Goal: Task Accomplishment & Management: Manage account settings

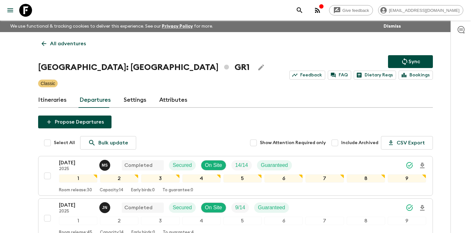
scroll to position [635, 0]
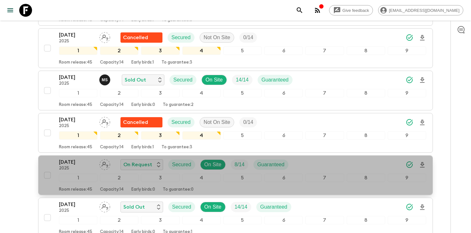
click at [314, 165] on div "[DATE] 2025 On Request Secured On Site 8 / 14 Guaranteed" at bounding box center [242, 164] width 367 height 13
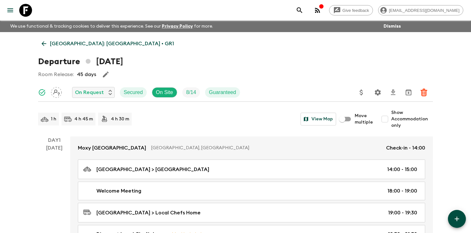
click at [389, 116] on input "Show Accommodation only" at bounding box center [384, 118] width 13 height 13
checkbox input "true"
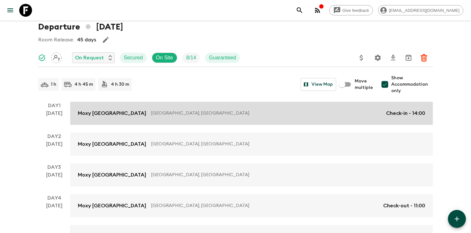
scroll to position [18, 0]
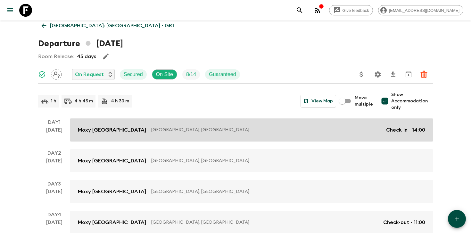
click at [269, 128] on p "[GEOGRAPHIC_DATA], [GEOGRAPHIC_DATA]" at bounding box center [266, 130] width 230 height 6
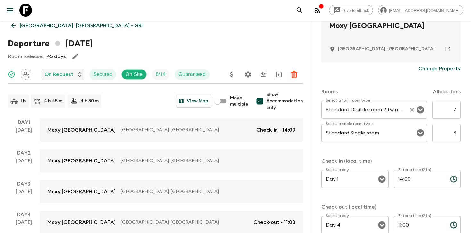
scroll to position [150, 0]
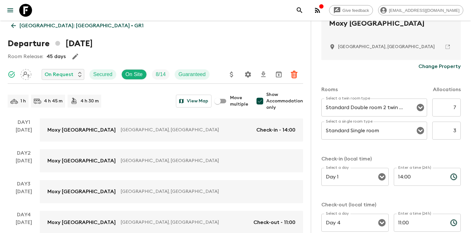
click at [455, 108] on input "7" at bounding box center [446, 107] width 29 height 18
type input "4"
click at [440, 151] on div "Rooms Allocations Select a twin room type Standard Double room 2 twin beds Sele…" at bounding box center [390, 156] width 139 height 166
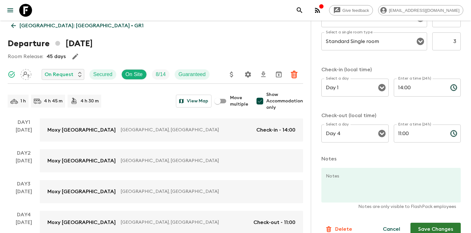
scroll to position [249, 0]
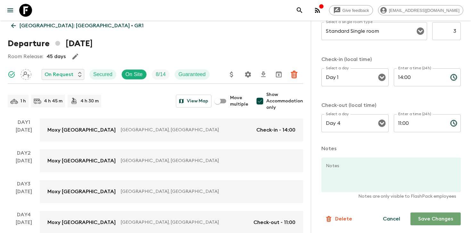
click at [422, 215] on button "Save Changes" at bounding box center [435, 218] width 50 height 13
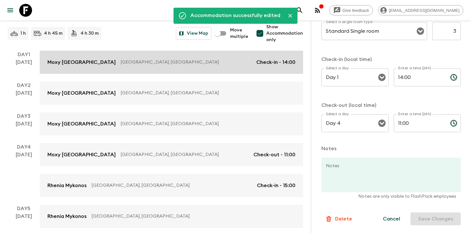
scroll to position [138, 0]
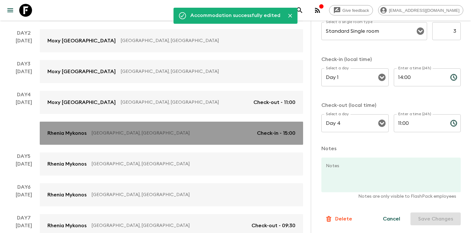
click at [148, 128] on link "Rhenia Mykonos [GEOGRAPHIC_DATA], [GEOGRAPHIC_DATA] Check-in - 15:00" at bounding box center [171, 132] width 263 height 23
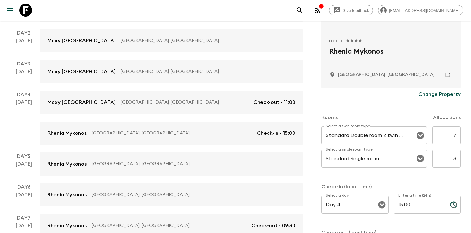
scroll to position [197, 0]
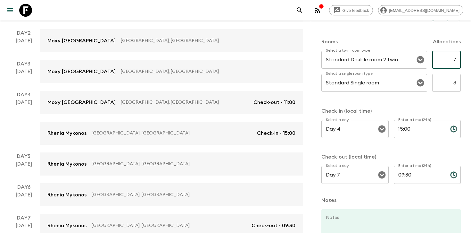
click at [453, 57] on input "7" at bounding box center [446, 60] width 29 height 18
type input "4"
click at [442, 109] on p "Check-in (local time)" at bounding box center [390, 111] width 139 height 8
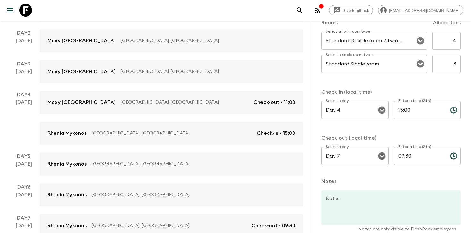
scroll to position [249, 0]
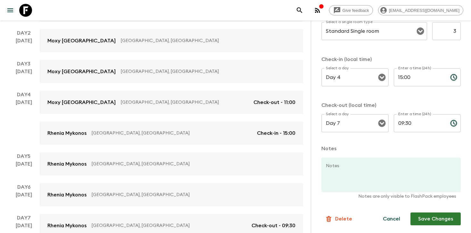
click at [427, 216] on button "Save Changes" at bounding box center [435, 218] width 50 height 13
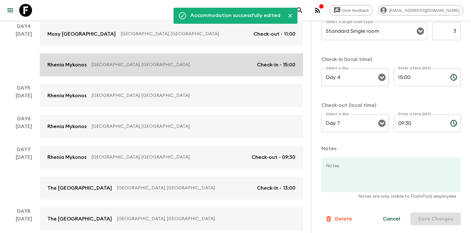
scroll to position [233, 0]
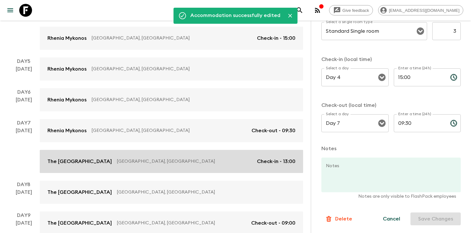
click at [174, 167] on link "The [GEOGRAPHIC_DATA], [GEOGRAPHIC_DATA] Check-in - 13:00" at bounding box center [171, 161] width 263 height 23
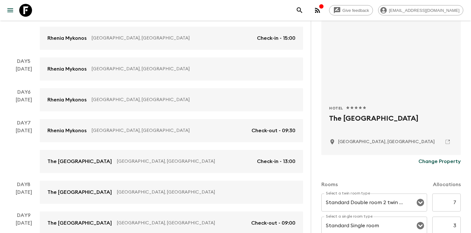
scroll to position [117, 0]
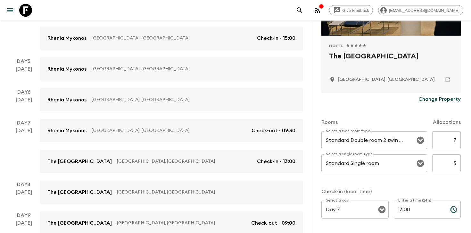
click at [451, 139] on input "7" at bounding box center [446, 140] width 29 height 18
type input "4"
click at [399, 107] on div "Rooms Allocations" at bounding box center [390, 118] width 139 height 26
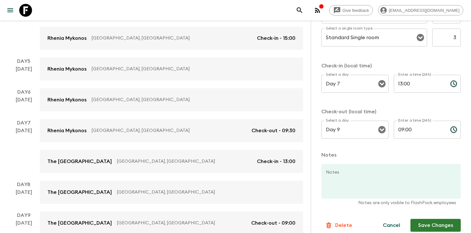
scroll to position [249, 0]
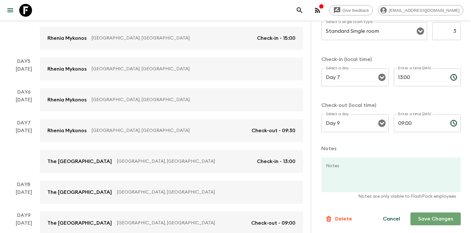
click at [430, 217] on button "Save Changes" at bounding box center [435, 218] width 50 height 13
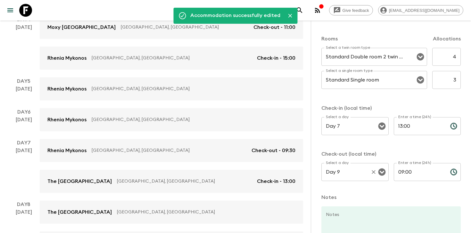
scroll to position [178, 0]
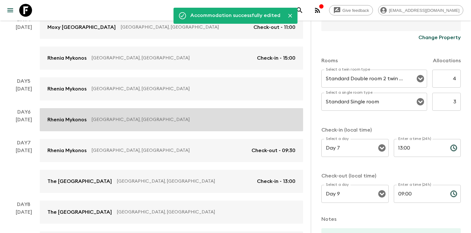
click at [241, 126] on link "Rhenia Mykonos [GEOGRAPHIC_DATA], [GEOGRAPHIC_DATA]" at bounding box center [171, 119] width 263 height 23
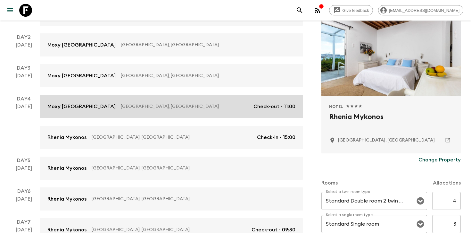
scroll to position [118, 0]
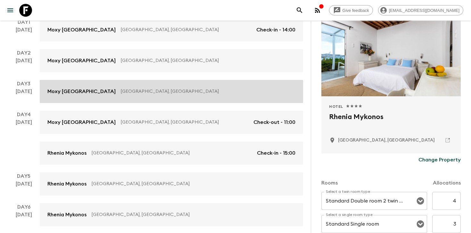
click at [162, 83] on link "Moxy [GEOGRAPHIC_DATA] [GEOGRAPHIC_DATA], [GEOGRAPHIC_DATA]" at bounding box center [171, 91] width 263 height 23
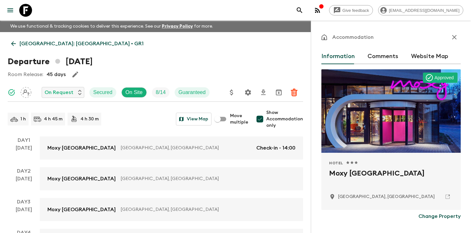
click at [73, 75] on icon "button" at bounding box center [75, 74] width 6 height 6
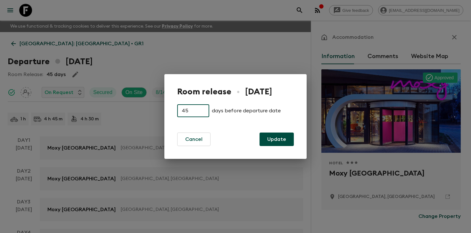
drag, startPoint x: 197, startPoint y: 111, endPoint x: 166, endPoint y: 109, distance: 31.1
click at [166, 109] on div "Room release • [DATE] 45 ​ days before departure date Cancel Update" at bounding box center [235, 116] width 142 height 85
type input "30"
click at [279, 135] on button "Update" at bounding box center [276, 138] width 34 height 13
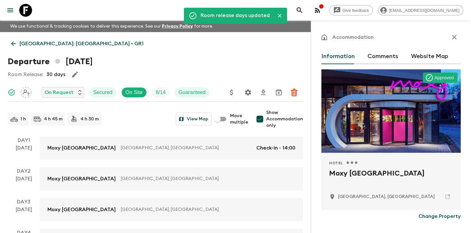
click at [234, 67] on div "Departure [DATE]" at bounding box center [155, 61] width 295 height 13
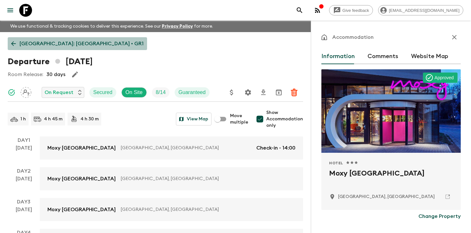
click at [92, 41] on p "[GEOGRAPHIC_DATA]: [GEOGRAPHIC_DATA] • GR1" at bounding box center [82, 44] width 124 height 8
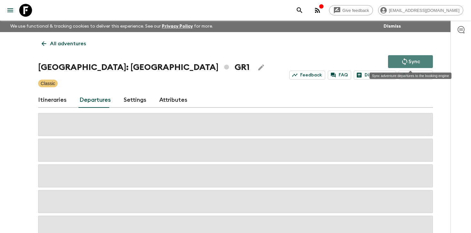
click at [407, 60] on icon "Sync adventure departures to the booking engine" at bounding box center [405, 62] width 8 height 8
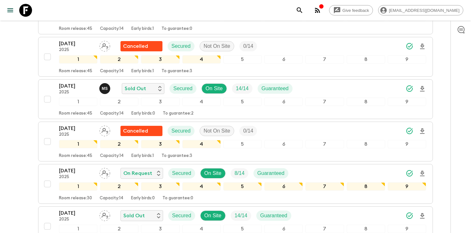
scroll to position [631, 0]
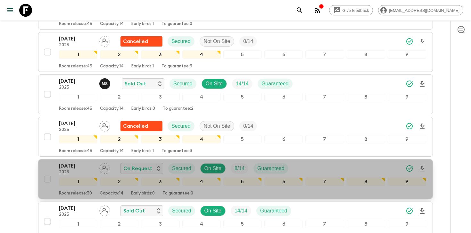
click at [347, 166] on div "[DATE] 2025 On Request Secured On Site 8 / 14 Guaranteed" at bounding box center [242, 168] width 367 height 13
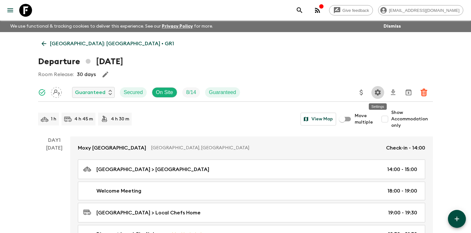
click at [377, 89] on icon "Settings" at bounding box center [378, 92] width 6 height 6
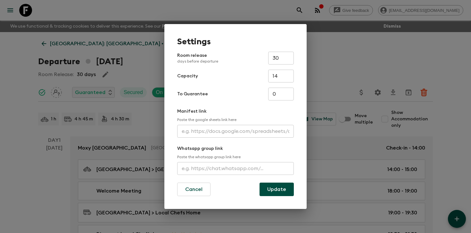
click at [227, 127] on input "text" at bounding box center [235, 131] width 117 height 13
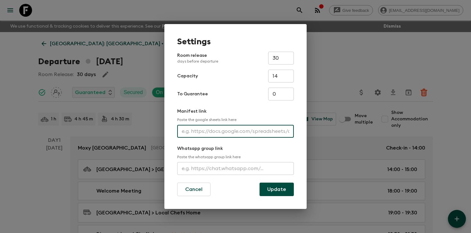
paste input "[URL][DOMAIN_NAME]"
type input "[URL][DOMAIN_NAME]"
click at [267, 190] on button "Update" at bounding box center [276, 188] width 34 height 13
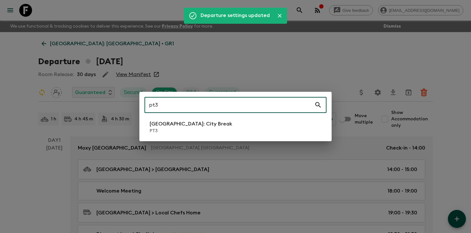
type input "pt3"
click at [182, 126] on p "[GEOGRAPHIC_DATA]: City Break" at bounding box center [191, 124] width 83 height 8
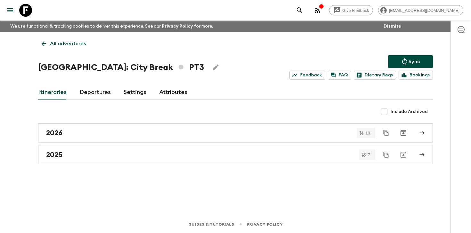
click at [108, 92] on link "Departures" at bounding box center [94, 92] width 31 height 15
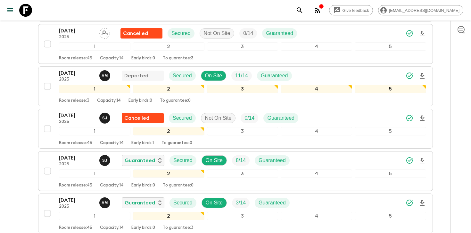
scroll to position [167, 0]
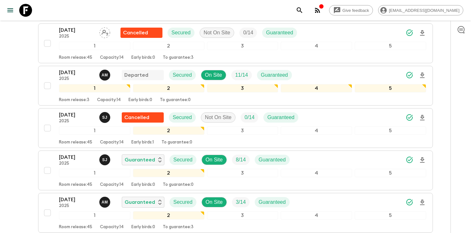
click at [453, 99] on div at bounding box center [460, 127] width 21 height 212
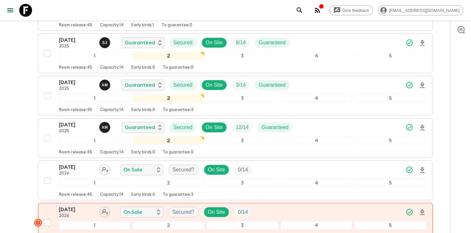
scroll to position [292, 0]
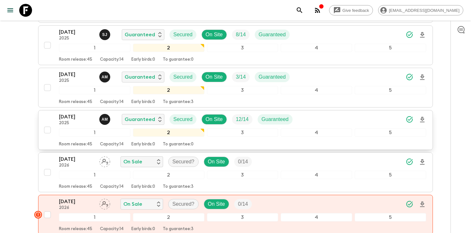
click at [356, 118] on div "[DATE] 2025 A M Guaranteed Secured On Site 12 / 14 Guaranteed" at bounding box center [242, 119] width 367 height 13
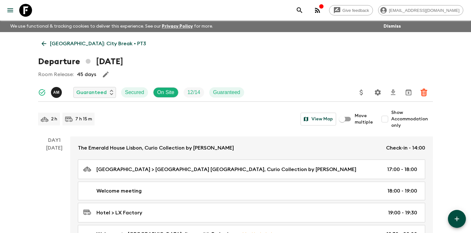
click at [385, 118] on input "Show Accommodation only" at bounding box center [384, 118] width 13 height 13
checkbox input "true"
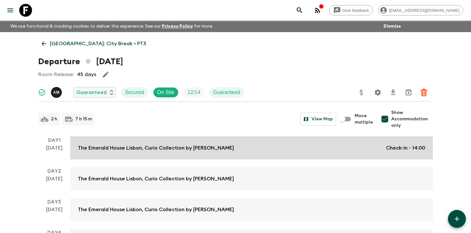
click at [366, 143] on link "The Emerald House [GEOGRAPHIC_DATA], Curio Collection by Hilton Check-in - 14:00" at bounding box center [251, 147] width 363 height 23
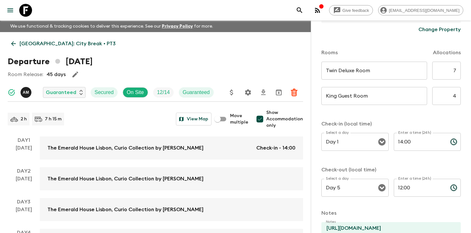
scroll to position [169, 0]
click at [446, 75] on input "7" at bounding box center [446, 70] width 29 height 18
type input "3"
click at [453, 90] on input "4" at bounding box center [446, 95] width 29 height 18
type input "9"
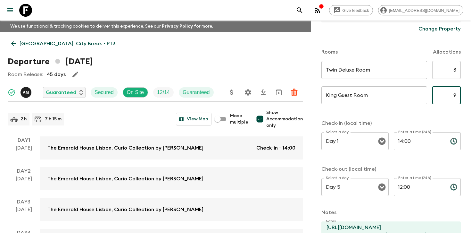
click at [442, 109] on div "King Guest Room ​ ​ 9 ​" at bounding box center [390, 98] width 139 height 25
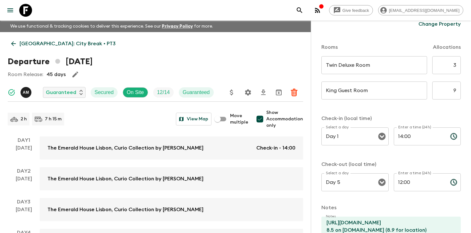
scroll to position [173, 0]
click at [455, 70] on input "3" at bounding box center [446, 65] width 29 height 18
type input "7"
click at [452, 89] on input "9" at bounding box center [446, 91] width 29 height 18
click at [431, 114] on form "The [GEOGRAPHIC_DATA] [GEOGRAPHIC_DATA], Curio Collection by Hilton Change Prop…" at bounding box center [390, 90] width 139 height 388
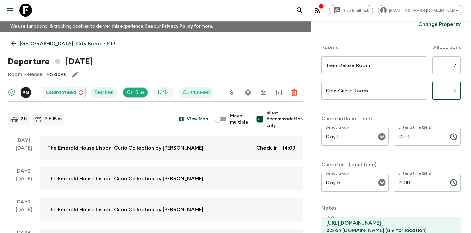
click at [453, 93] on input "4" at bounding box center [446, 91] width 29 height 18
type input "5"
click at [439, 113] on form "The [GEOGRAPHIC_DATA] [GEOGRAPHIC_DATA], Curio Collection by Hilton Change Prop…" at bounding box center [390, 90] width 139 height 388
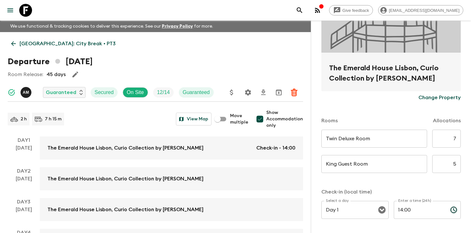
scroll to position [123, 0]
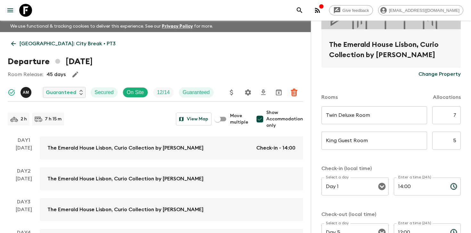
click at [455, 121] on input "7" at bounding box center [446, 115] width 29 height 18
type input "3"
click at [455, 140] on input "5" at bounding box center [446, 140] width 29 height 18
type input "9"
click at [435, 160] on form "The [GEOGRAPHIC_DATA] [GEOGRAPHIC_DATA], Curio Collection by Hilton Change Prop…" at bounding box center [390, 140] width 139 height 388
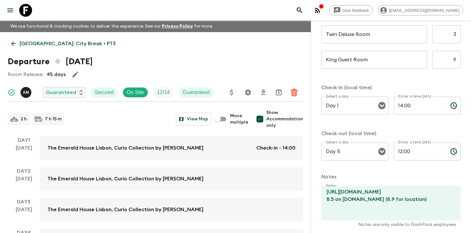
scroll to position [233, 0]
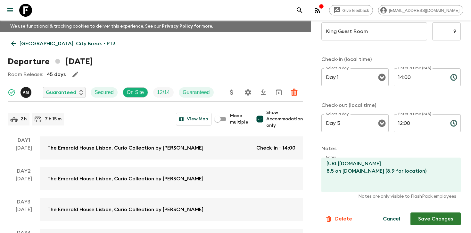
click at [427, 219] on button "Save Changes" at bounding box center [435, 218] width 50 height 13
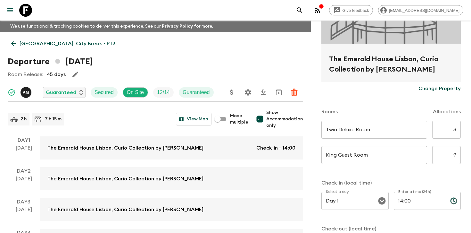
scroll to position [0, 0]
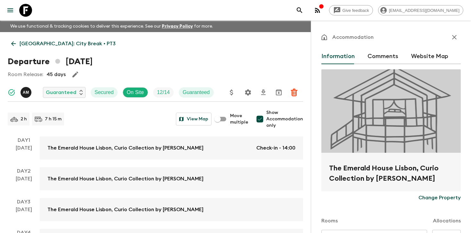
click at [22, 43] on p "[GEOGRAPHIC_DATA]: City Break • PT3" at bounding box center [68, 44] width 96 height 8
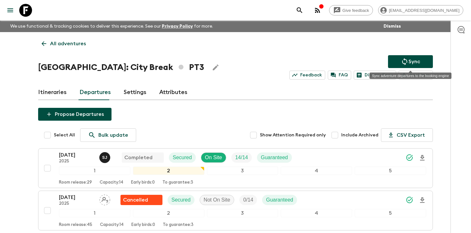
click at [398, 64] on button "Sync" at bounding box center [410, 61] width 45 height 13
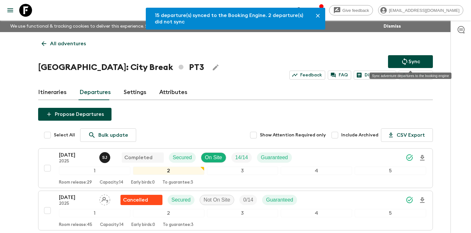
click at [413, 60] on p "Sync" at bounding box center [414, 62] width 12 height 8
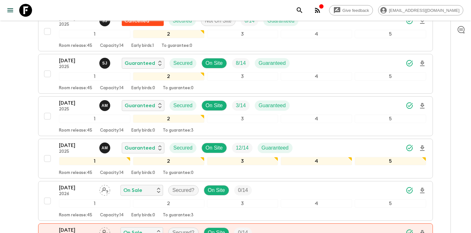
scroll to position [263, 0]
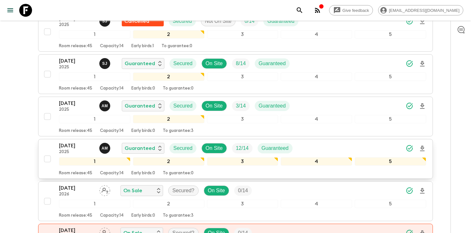
click at [359, 147] on div "[DATE] 2025 A M Guaranteed Secured On Site 12 / 14 Guaranteed" at bounding box center [242, 148] width 367 height 13
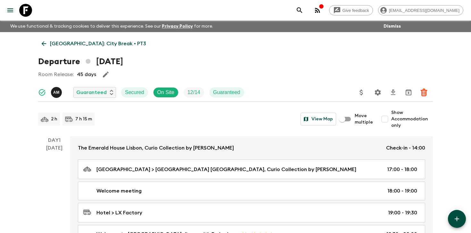
click at [393, 111] on span "Show Accommodation only" at bounding box center [412, 118] width 42 height 19
click at [391, 112] on input "Show Accommodation only" at bounding box center [384, 118] width 13 height 13
checkbox input "true"
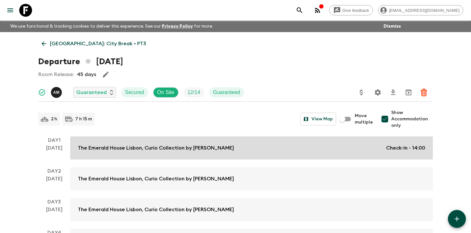
click at [388, 149] on p "Check-in - 14:00" at bounding box center [405, 148] width 39 height 8
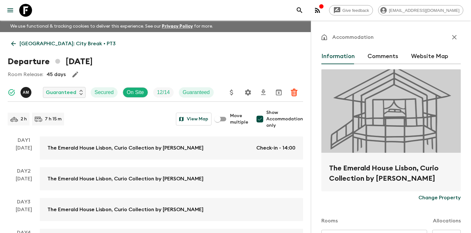
click at [239, 50] on div "[GEOGRAPHIC_DATA]: City Break • PT3 Departure [DATE] Room Release: 45 days A M …" at bounding box center [155, 157] width 311 height 250
click at [57, 44] on p "[GEOGRAPHIC_DATA]: City Break • PT3" at bounding box center [68, 44] width 96 height 8
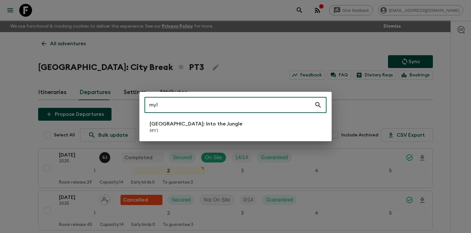
type input "my1"
click at [210, 121] on li "[GEOGRAPHIC_DATA]: Into the Jungle MY1" at bounding box center [235, 127] width 182 height 18
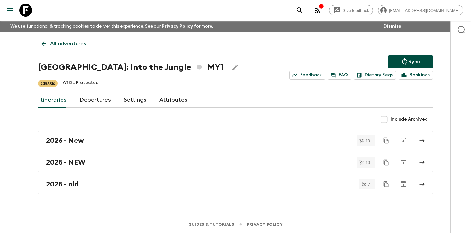
click at [102, 101] on link "Departures" at bounding box center [94, 99] width 31 height 15
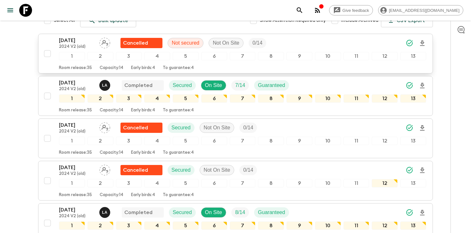
scroll to position [116, 0]
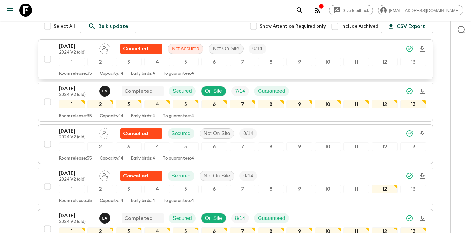
click at [49, 60] on input "checkbox" at bounding box center [47, 59] width 13 height 13
checkbox input "true"
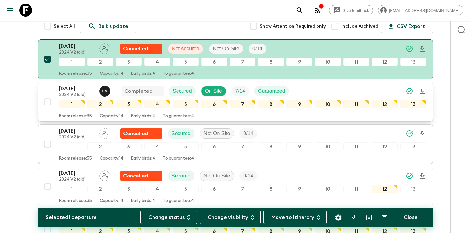
click at [47, 101] on input "checkbox" at bounding box center [47, 101] width 13 height 13
checkbox input "true"
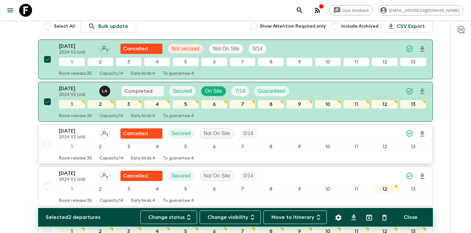
click at [49, 143] on input "checkbox" at bounding box center [47, 143] width 13 height 13
checkbox input "true"
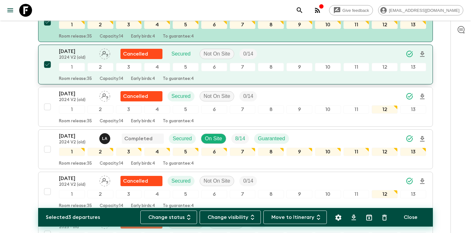
scroll to position [206, 0]
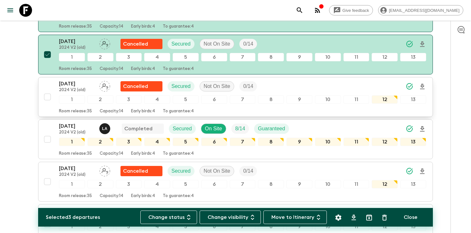
click at [46, 96] on input "checkbox" at bounding box center [47, 96] width 13 height 13
checkbox input "true"
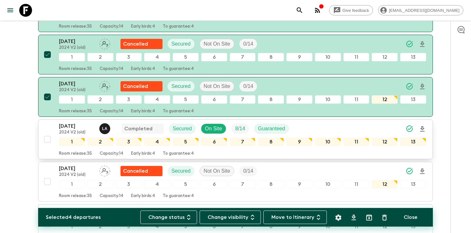
click at [48, 139] on input "checkbox" at bounding box center [47, 139] width 13 height 13
checkbox input "true"
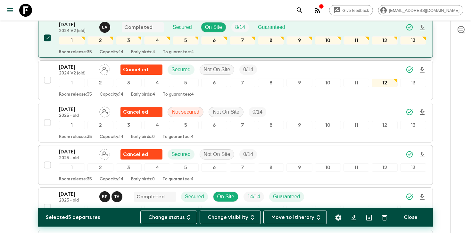
scroll to position [319, 0]
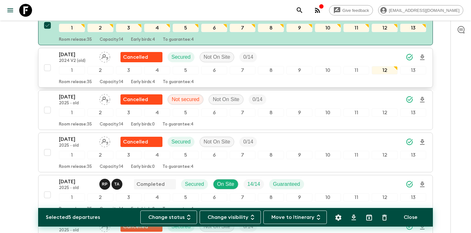
click at [46, 70] on input "checkbox" at bounding box center [47, 67] width 13 height 13
checkbox input "true"
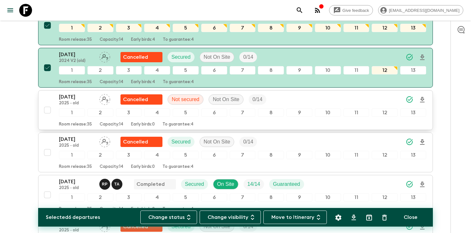
click at [47, 111] on input "checkbox" at bounding box center [47, 109] width 13 height 13
checkbox input "true"
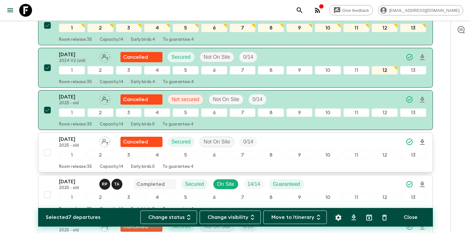
click at [46, 153] on input "checkbox" at bounding box center [47, 152] width 13 height 13
checkbox input "true"
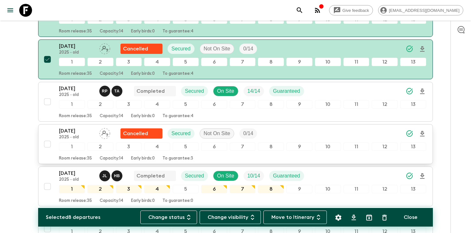
scroll to position [413, 0]
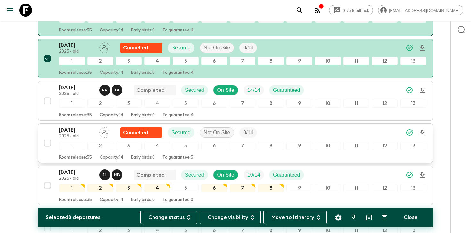
click at [47, 143] on input "checkbox" at bounding box center [47, 142] width 13 height 13
checkbox input "true"
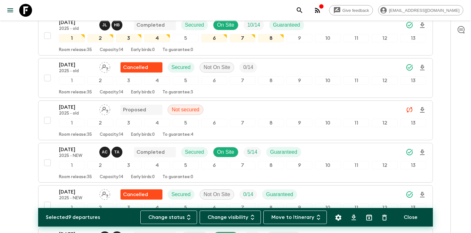
scroll to position [569, 0]
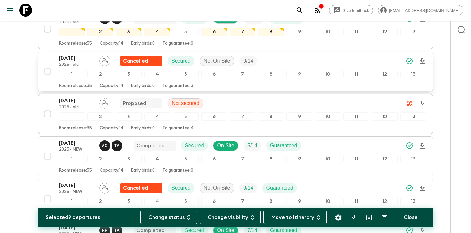
click at [48, 70] on input "checkbox" at bounding box center [47, 71] width 13 height 13
checkbox input "true"
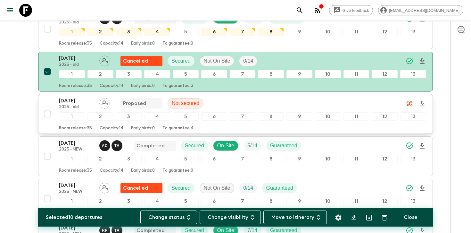
click at [47, 112] on input "checkbox" at bounding box center [47, 113] width 13 height 13
checkbox input "true"
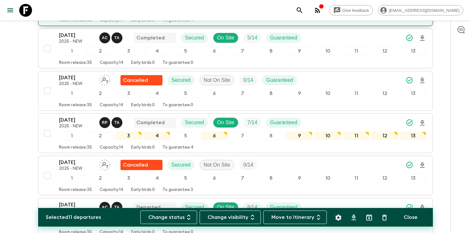
scroll to position [688, 0]
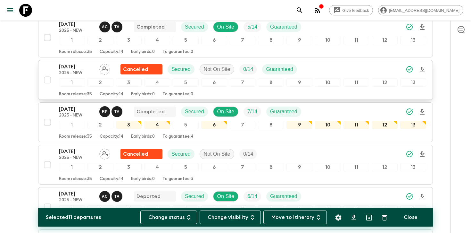
click at [46, 79] on input "checkbox" at bounding box center [47, 79] width 13 height 13
checkbox input "true"
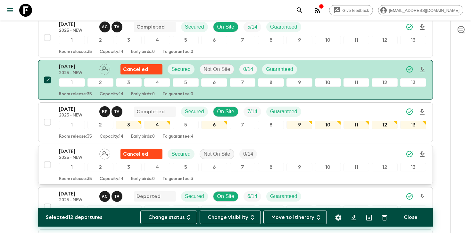
click at [46, 166] on input "checkbox" at bounding box center [47, 164] width 13 height 13
checkbox input "true"
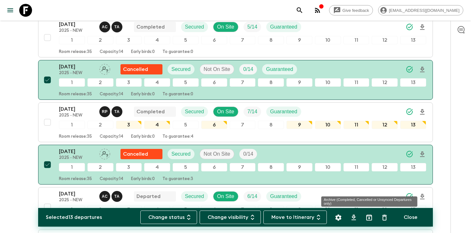
click at [369, 218] on icon "Archive (Completed, Cancelled or Unsynced Departures only)" at bounding box center [369, 217] width 6 height 6
checkbox input "false"
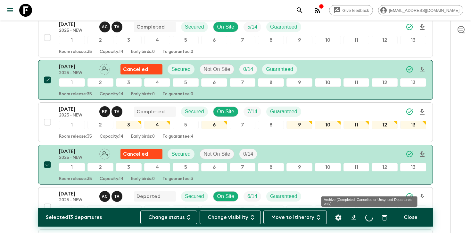
checkbox input "false"
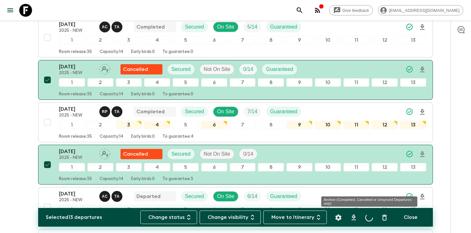
checkbox input "false"
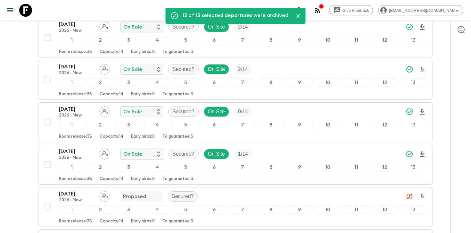
scroll to position [223, 0]
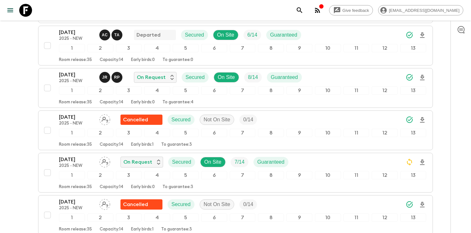
scroll to position [301, 0]
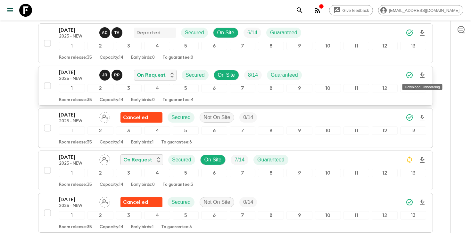
click at [422, 76] on icon "Download Onboarding" at bounding box center [422, 74] width 4 height 5
